Goal: Information Seeking & Learning: Learn about a topic

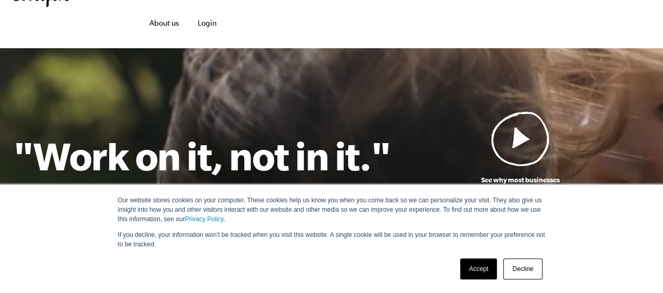
click at [517, 267] on link "Decline" at bounding box center [522, 268] width 39 height 21
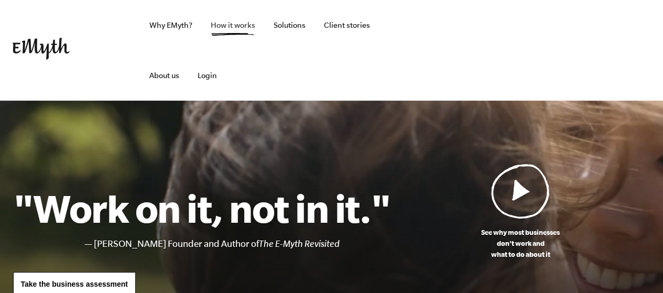
click at [238, 24] on link "How it works" at bounding box center [232, 25] width 61 height 50
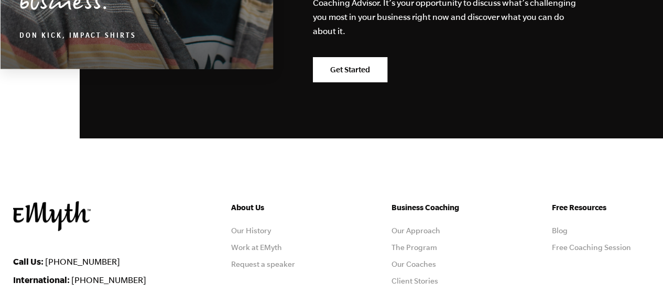
scroll to position [5400, 0]
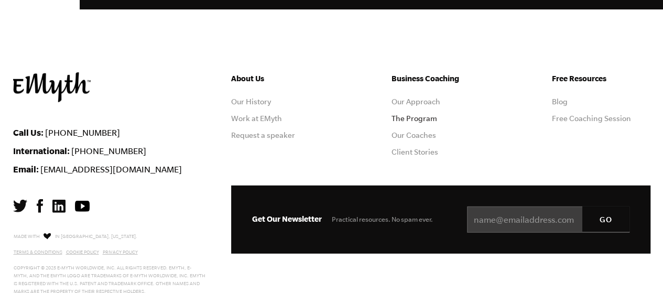
click at [424, 114] on link "The Program" at bounding box center [414, 118] width 46 height 8
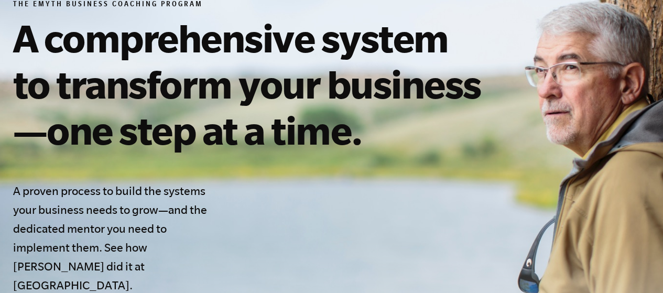
scroll to position [314, 0]
